Goal: Task Accomplishment & Management: Manage account settings

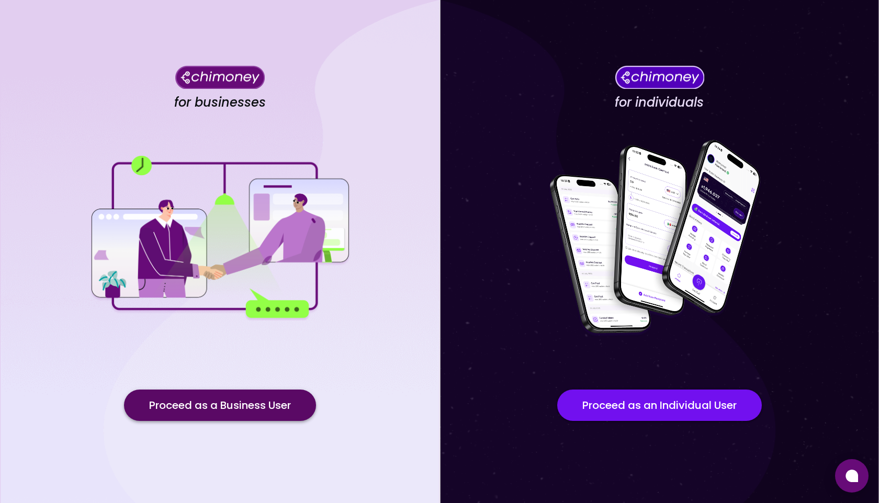
click at [207, 411] on button "Proceed as a Business User" at bounding box center [220, 405] width 192 height 31
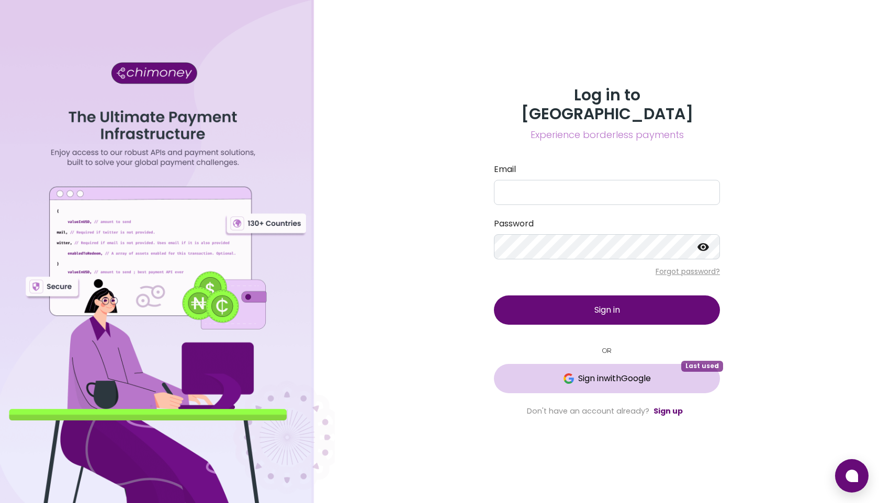
click at [602, 373] on span "Sign in with Google" at bounding box center [614, 378] width 73 height 13
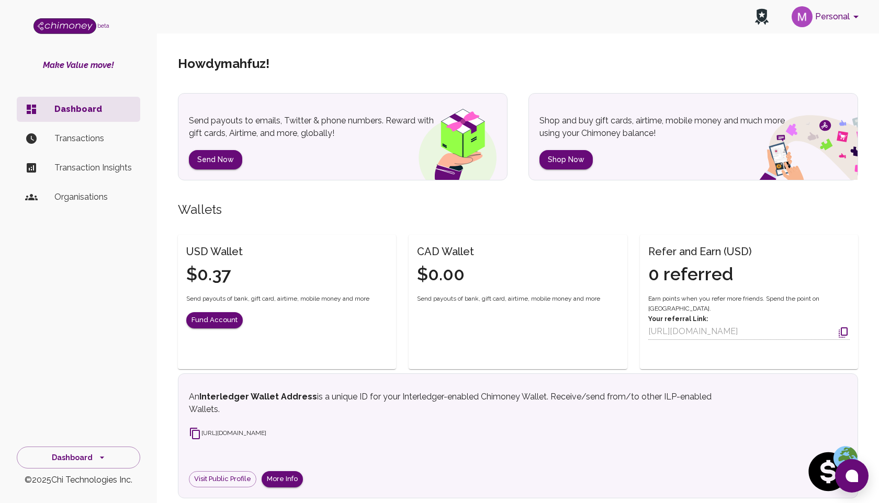
click at [828, 12] on button "Personal" at bounding box center [826, 16] width 79 height 27
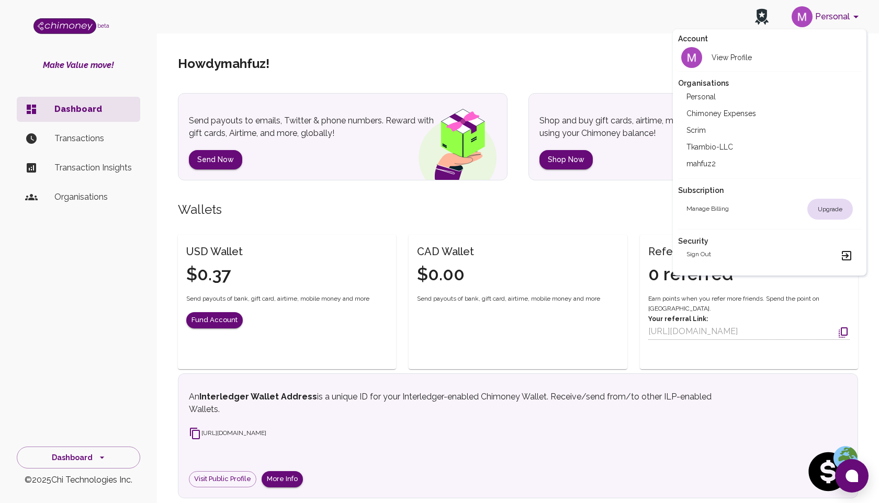
click at [690, 128] on li "Scrim" at bounding box center [769, 130] width 183 height 17
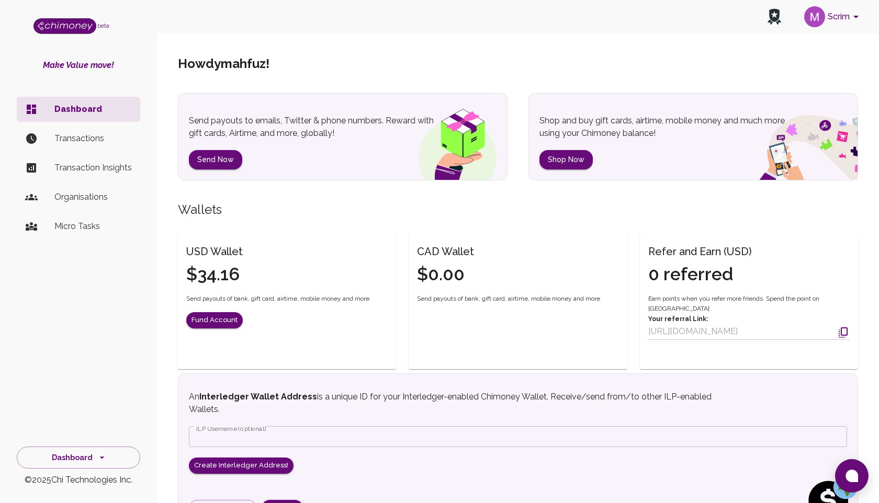
click at [63, 144] on p "Transactions" at bounding box center [92, 138] width 77 height 13
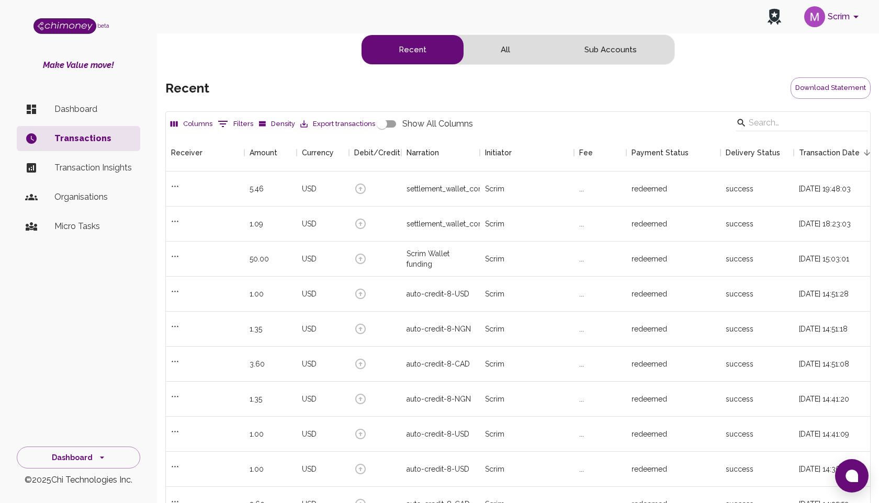
scroll to position [388, 704]
click at [314, 285] on div "USD" at bounding box center [323, 294] width 52 height 35
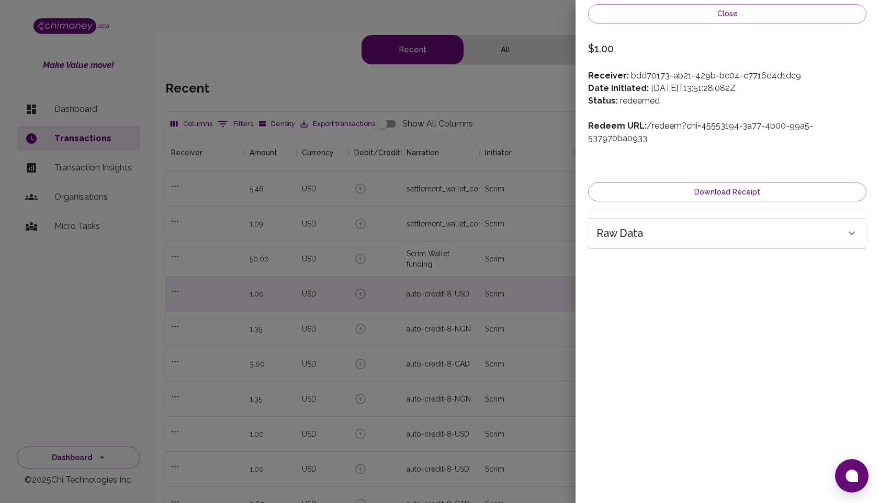
click at [314, 284] on div at bounding box center [439, 251] width 879 height 503
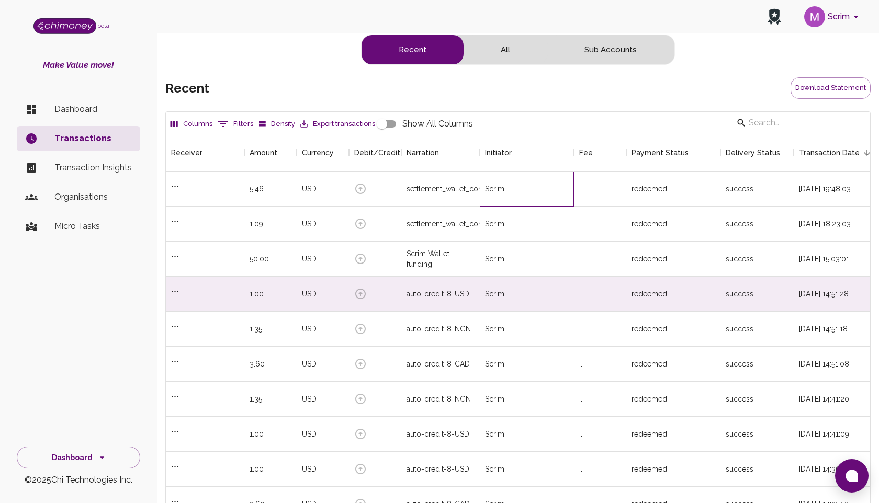
click at [560, 187] on div "Scrim" at bounding box center [527, 189] width 94 height 35
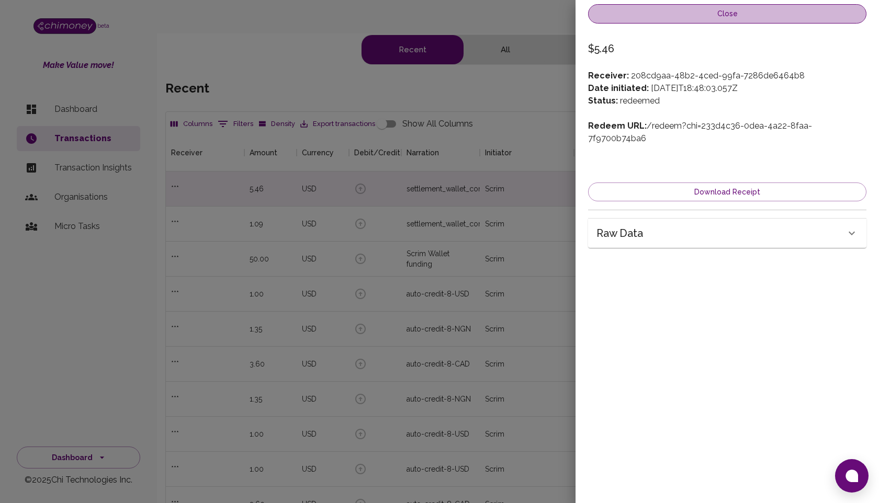
click at [669, 20] on button "Close" at bounding box center [727, 13] width 278 height 19
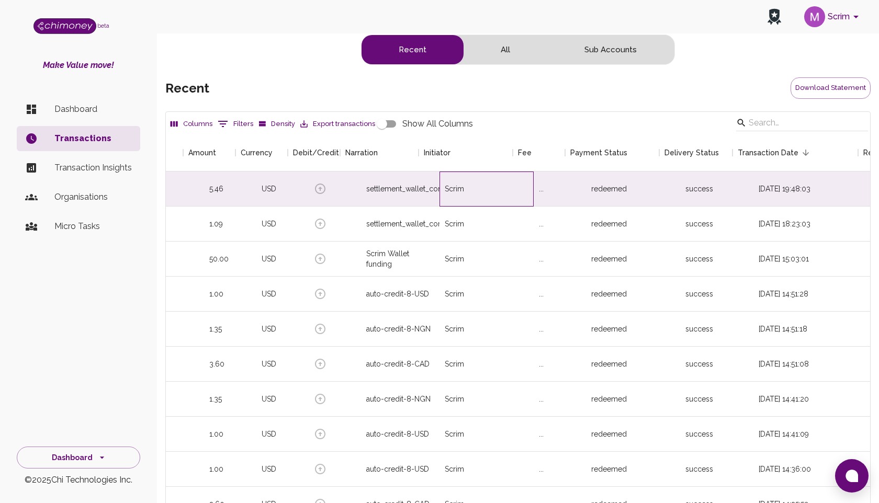
scroll to position [0, 0]
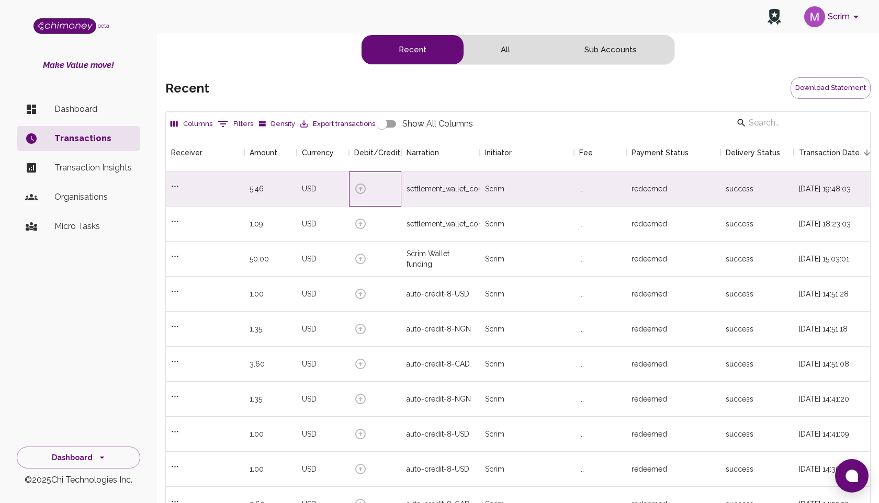
click at [360, 186] on icon at bounding box center [360, 189] width 13 height 13
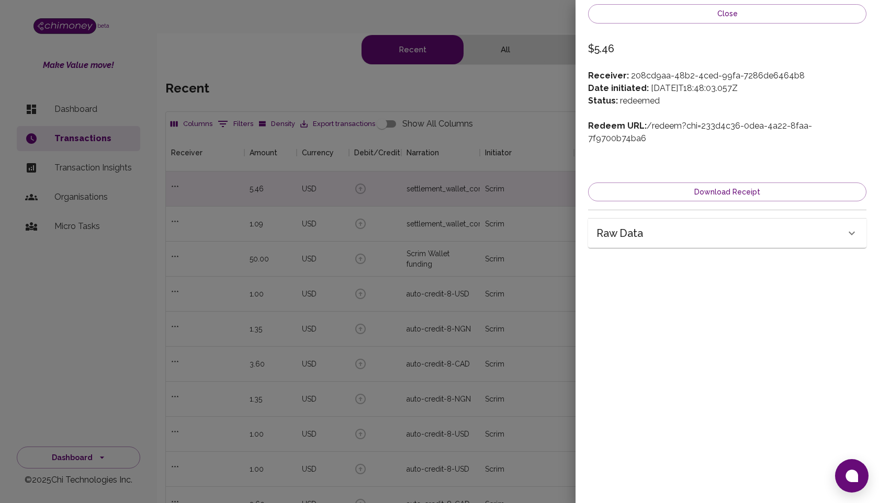
click at [479, 132] on div at bounding box center [439, 251] width 879 height 503
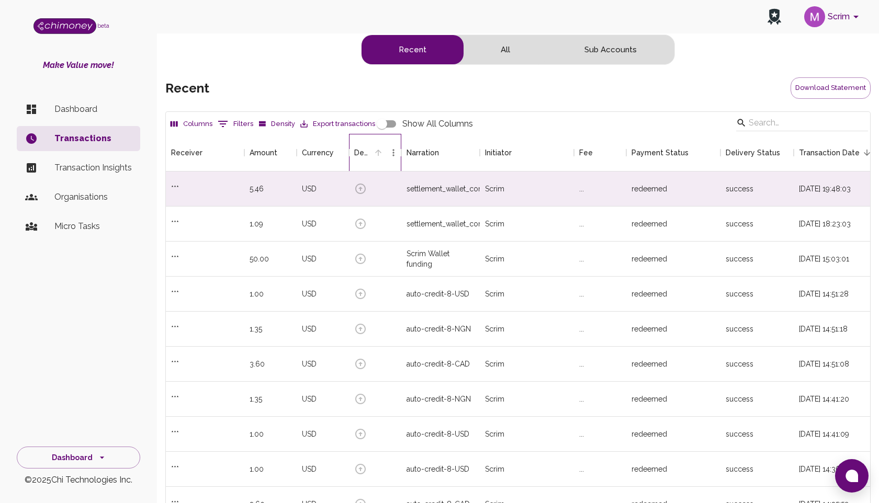
click at [367, 151] on div "Debit/Credit" at bounding box center [362, 153] width 17 height 38
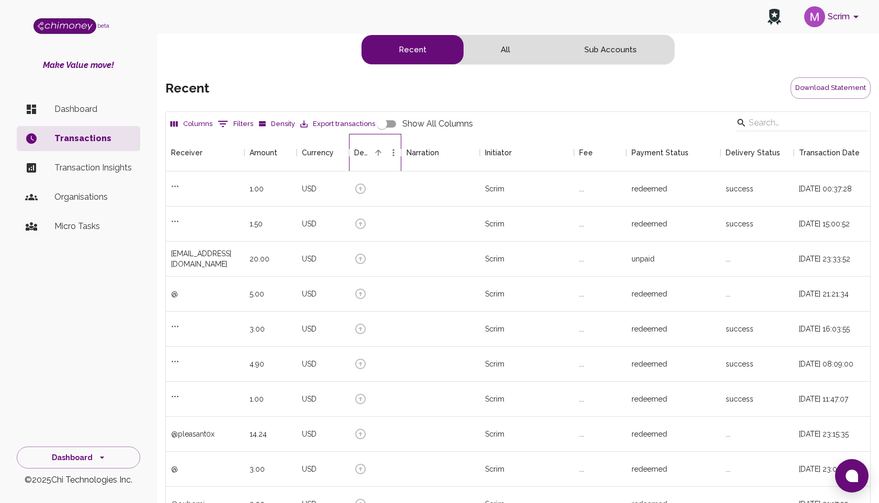
click at [362, 149] on div "Debit/Credit" at bounding box center [362, 153] width 17 height 38
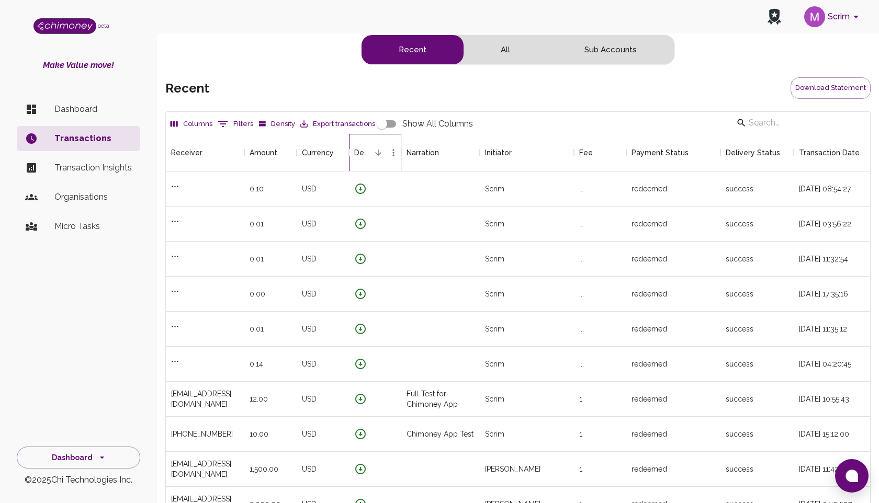
click at [356, 161] on div "Debit/Credit" at bounding box center [362, 153] width 17 height 38
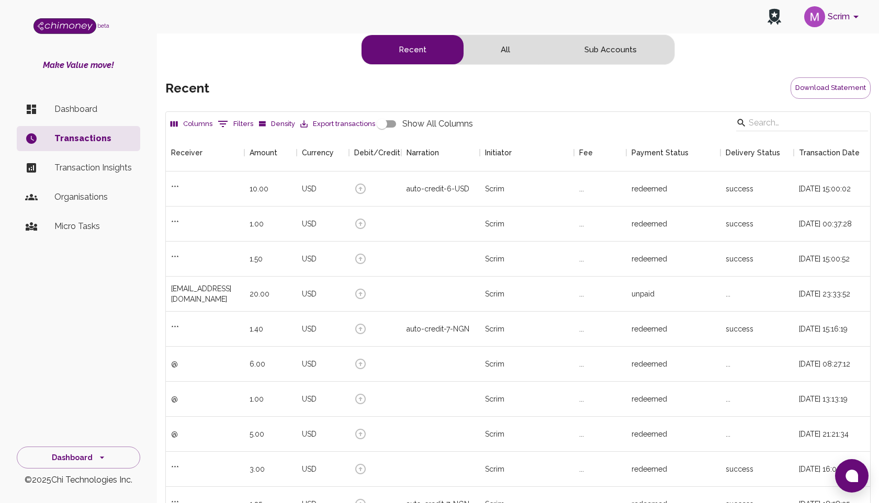
click at [503, 48] on button "All" at bounding box center [505, 49] width 84 height 29
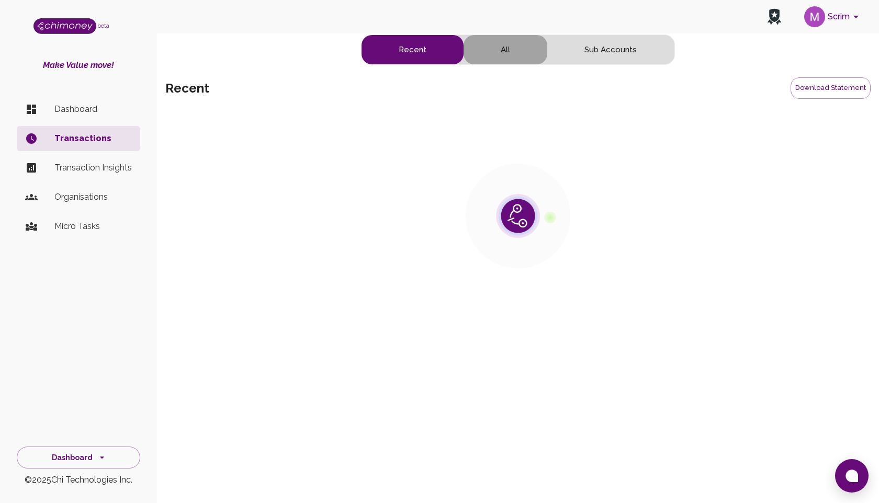
click at [502, 48] on button "All" at bounding box center [505, 49] width 84 height 29
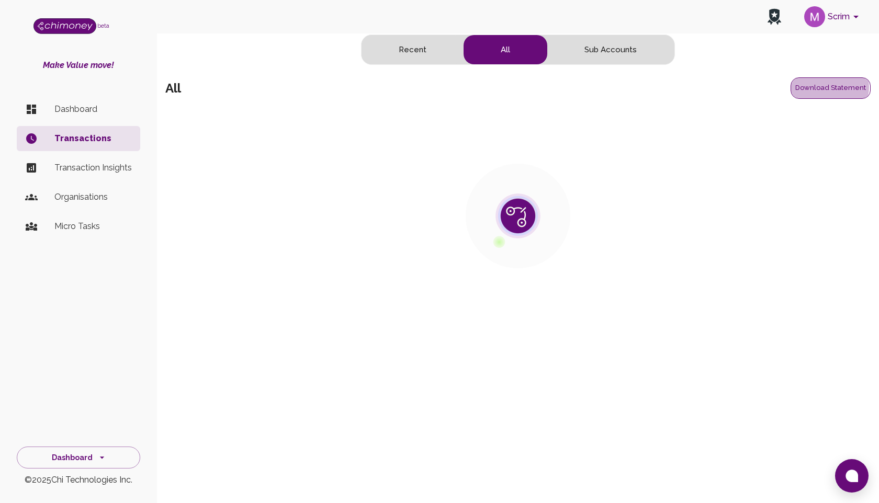
click at [826, 87] on button "Download Statement" at bounding box center [830, 87] width 80 height 21
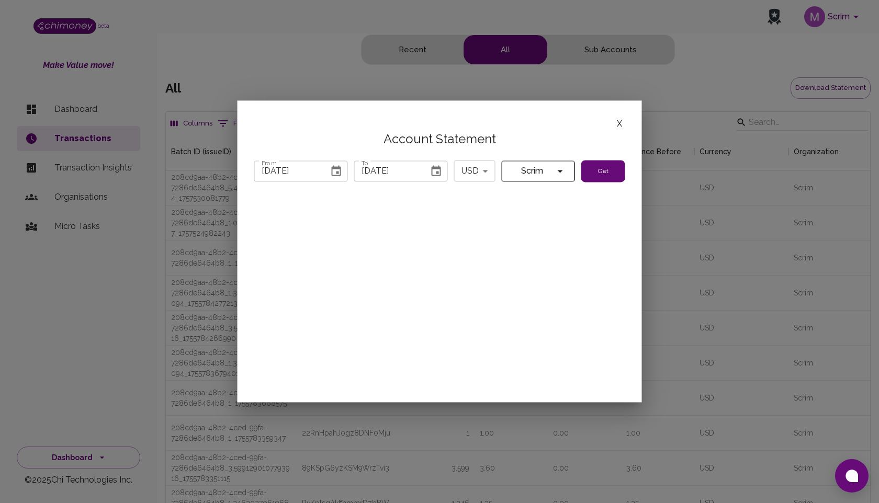
scroll to position [1790, 704]
click at [337, 171] on icon "Choose date, selected date is Jul 31, 2025" at bounding box center [336, 170] width 9 height 10
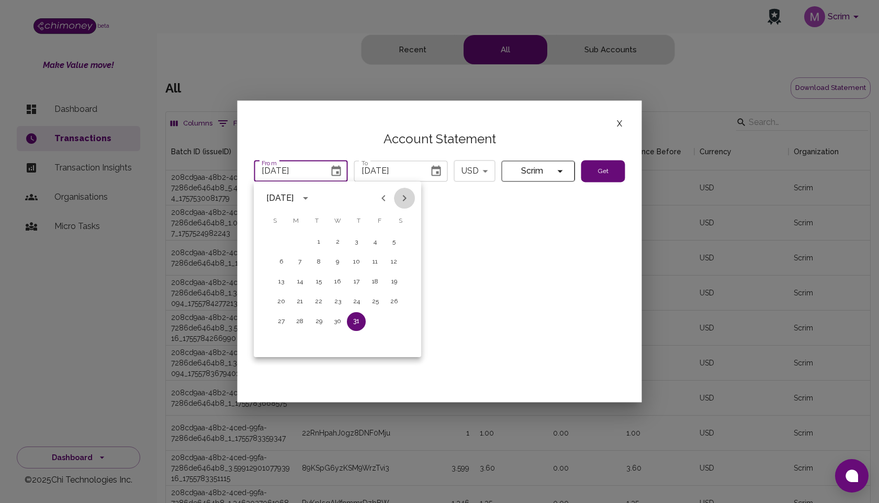
click at [400, 203] on icon "Next month" at bounding box center [404, 198] width 13 height 13
click at [300, 245] on button "1" at bounding box center [299, 242] width 19 height 19
type input "09/01/2025"
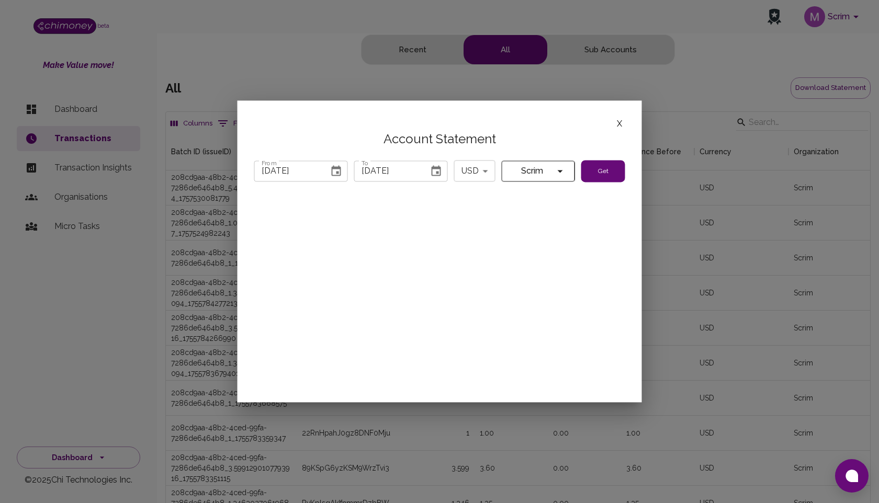
click at [602, 171] on button "Get" at bounding box center [603, 171] width 44 height 22
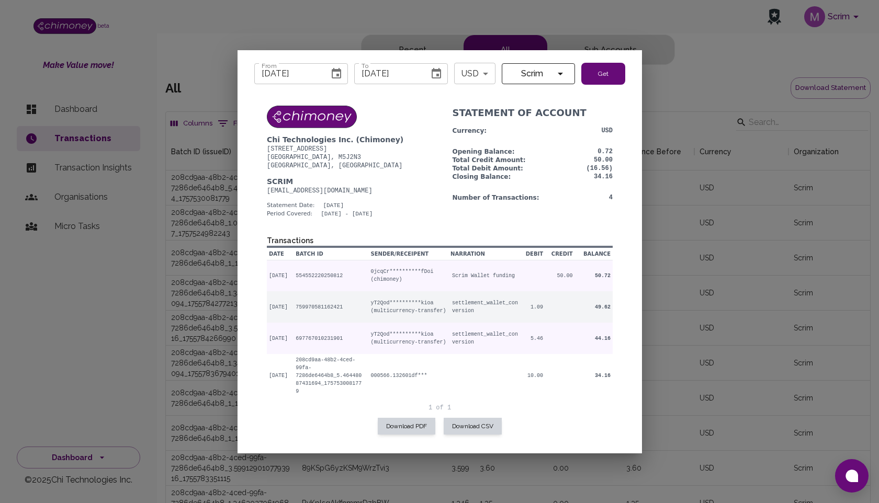
scroll to position [54, 0]
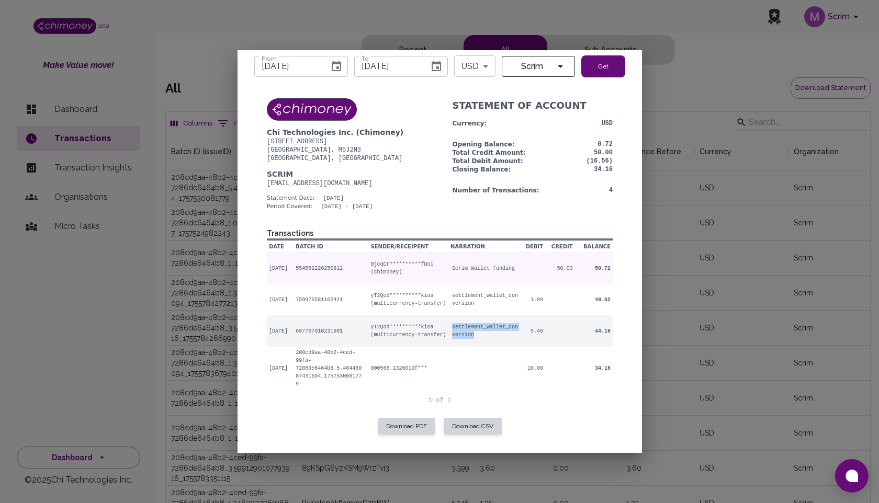
drag, startPoint x: 458, startPoint y: 328, endPoint x: 487, endPoint y: 338, distance: 30.9
click at [487, 338] on td "settlement_wallet_conversion" at bounding box center [484, 330] width 69 height 31
click at [488, 338] on td "settlement_wallet_conversion" at bounding box center [484, 330] width 69 height 31
click at [775, 342] on div at bounding box center [439, 251] width 879 height 503
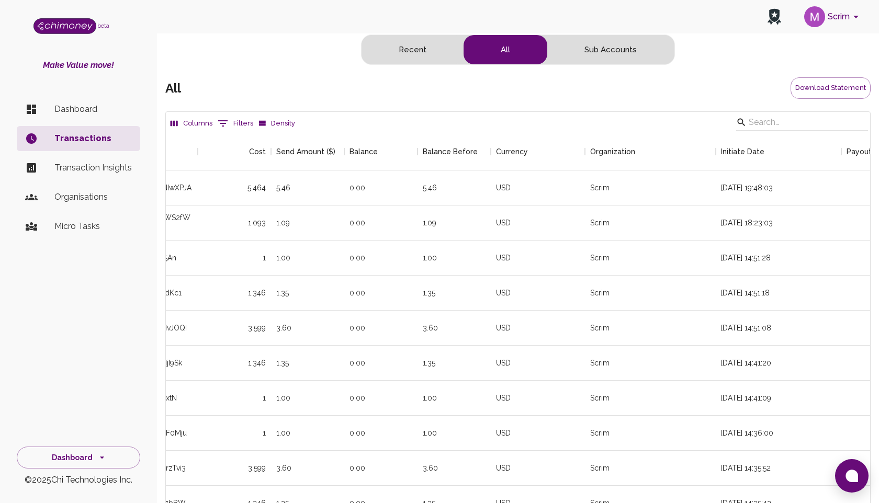
scroll to position [0, 0]
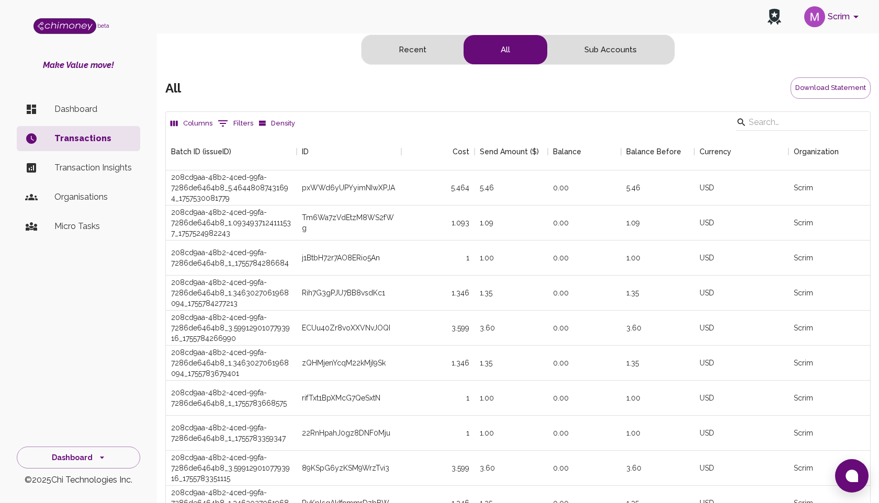
click at [414, 55] on button "Recent" at bounding box center [412, 49] width 102 height 29
